Goal: Transaction & Acquisition: Purchase product/service

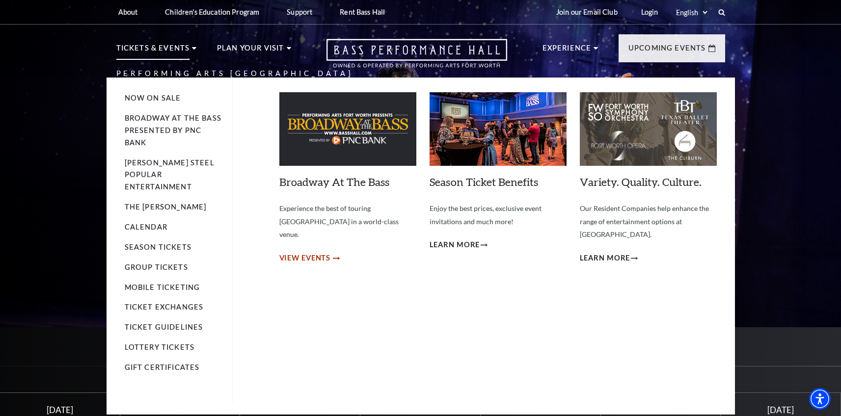
click at [303, 252] on span "View Events" at bounding box center [305, 258] width 52 height 12
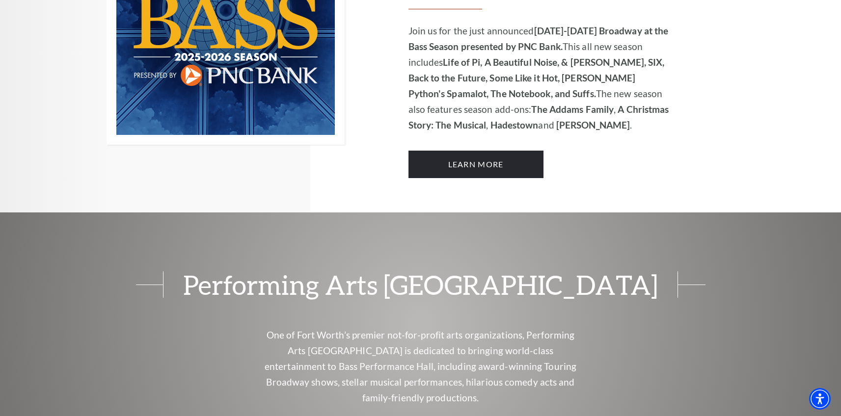
scroll to position [821, 0]
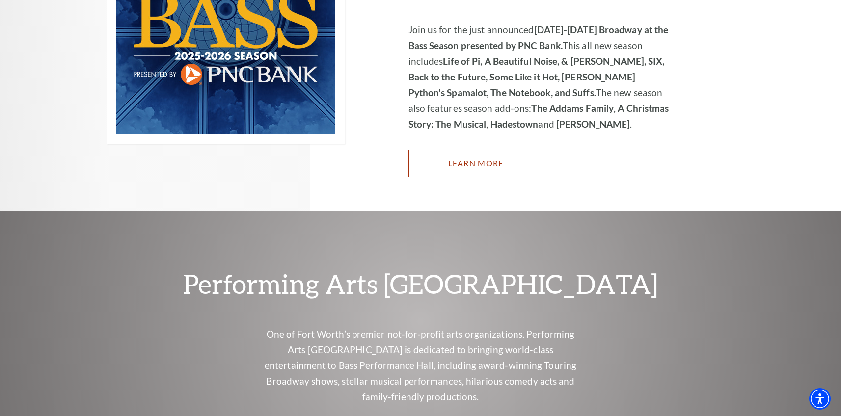
click at [501, 150] on link "Learn More" at bounding box center [475, 163] width 135 height 27
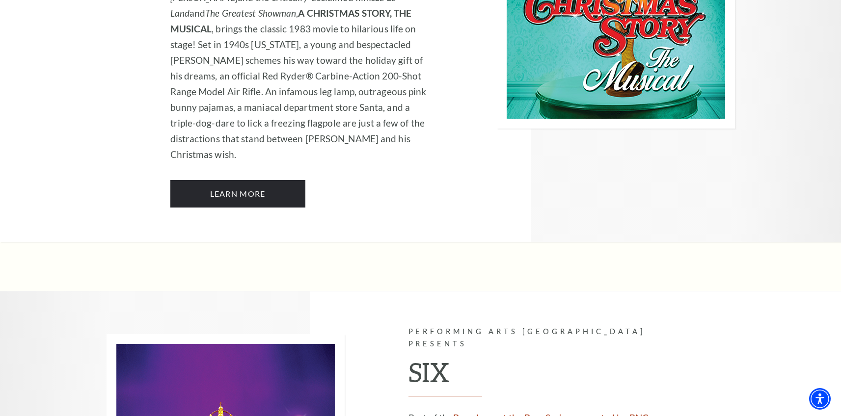
scroll to position [3557, 0]
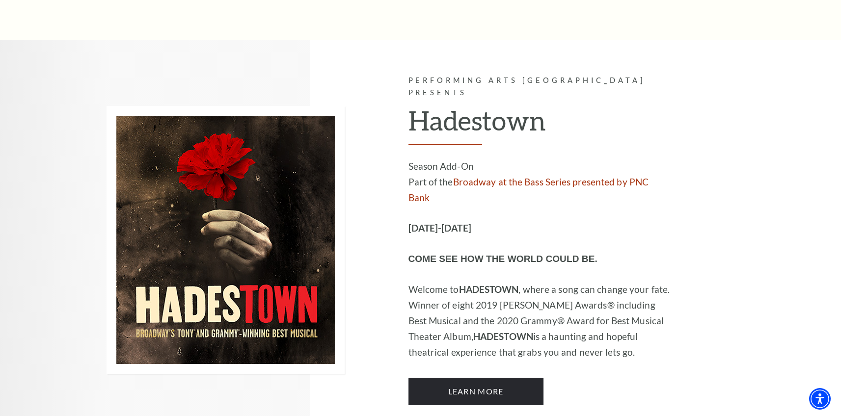
scroll to position [5561, 0]
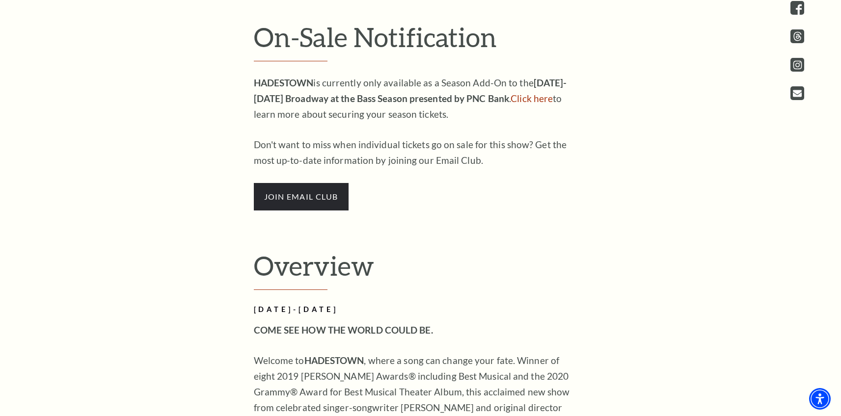
scroll to position [367, 0]
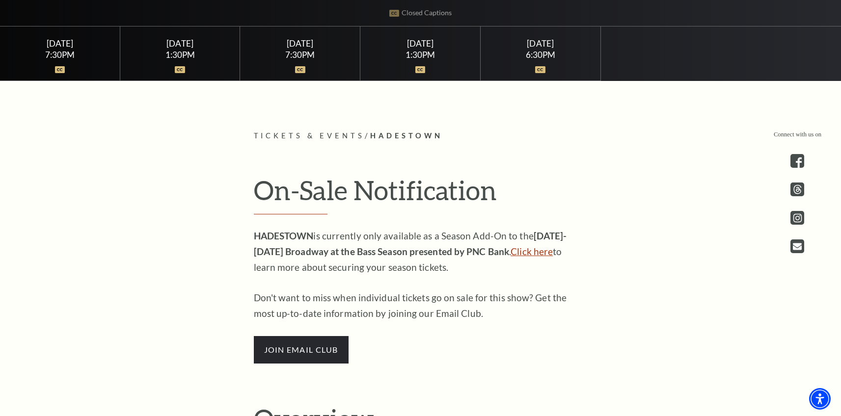
click at [533, 254] on link "Click here" at bounding box center [532, 251] width 42 height 11
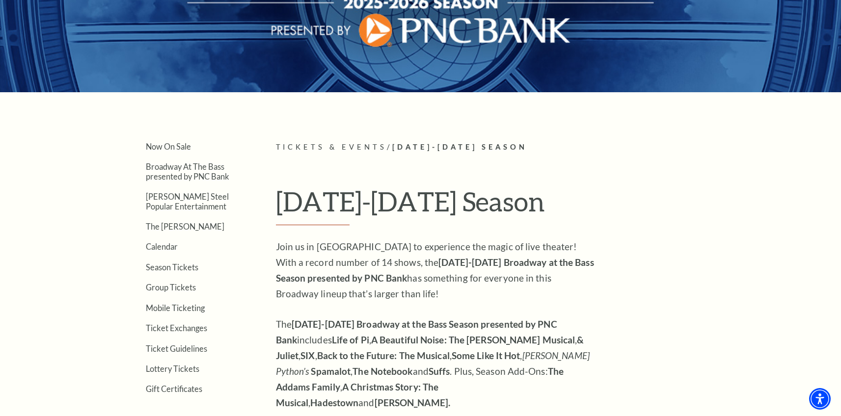
scroll to position [321, 0]
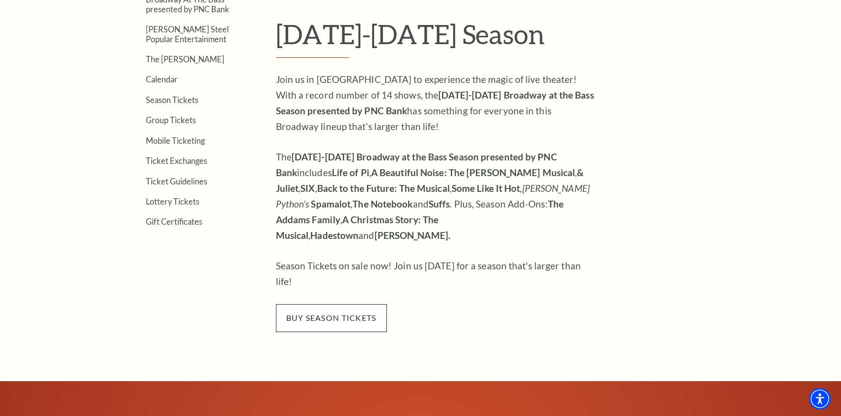
click at [339, 304] on span "buy season tickets" at bounding box center [331, 317] width 111 height 27
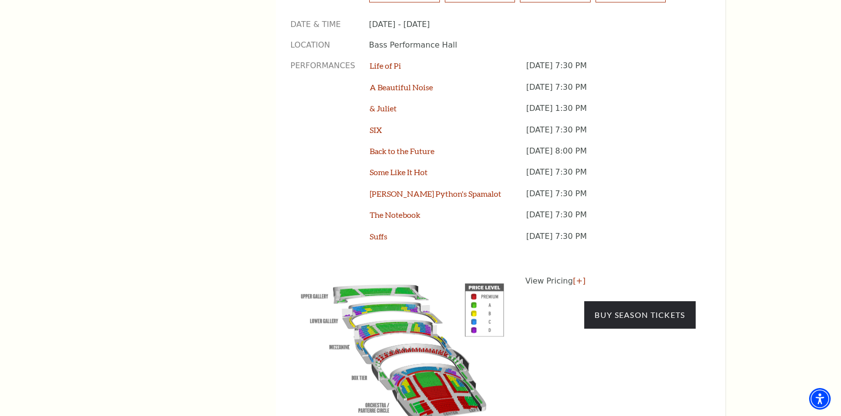
scroll to position [841, 0]
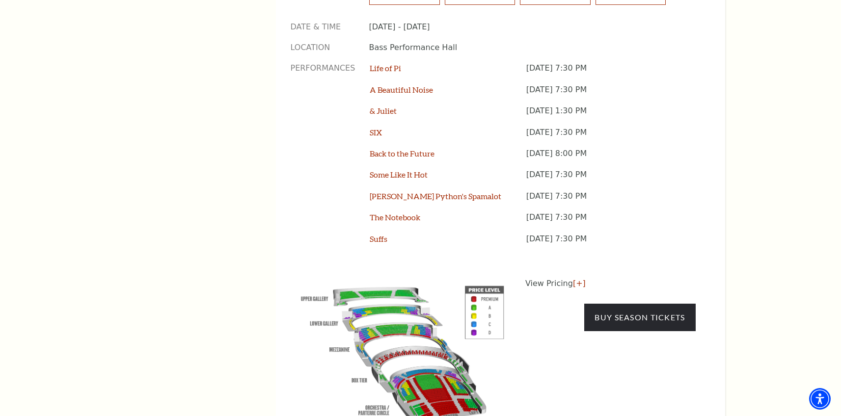
click at [447, 362] on img at bounding box center [403, 352] width 224 height 149
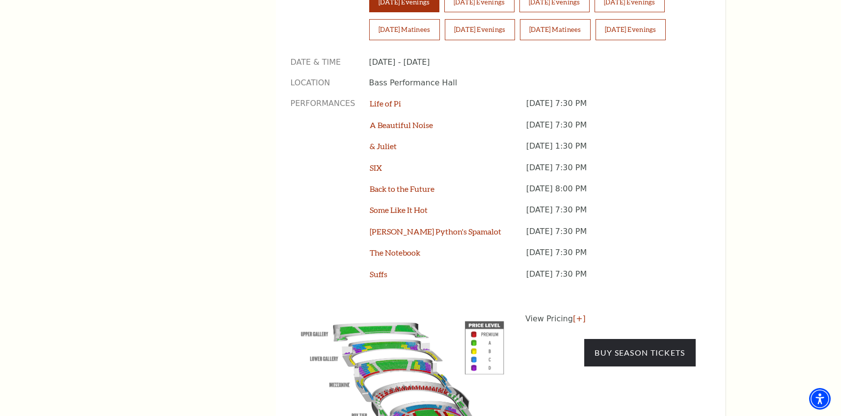
scroll to position [806, 0]
click at [578, 314] on link "[+]" at bounding box center [579, 318] width 13 height 9
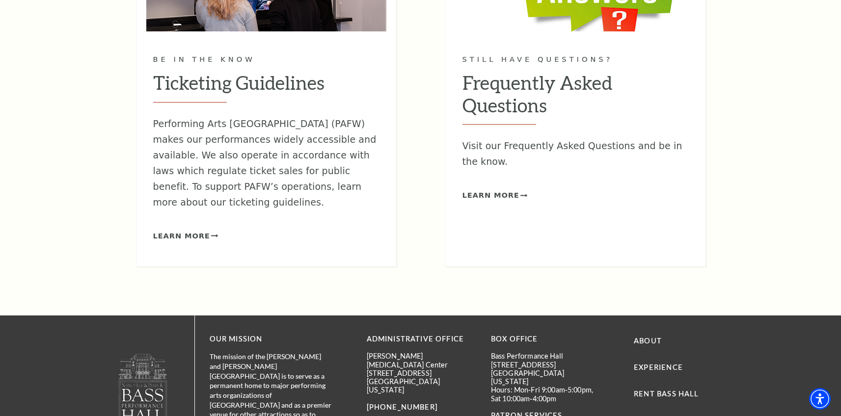
scroll to position [1468, 0]
